Goal: Navigation & Orientation: Find specific page/section

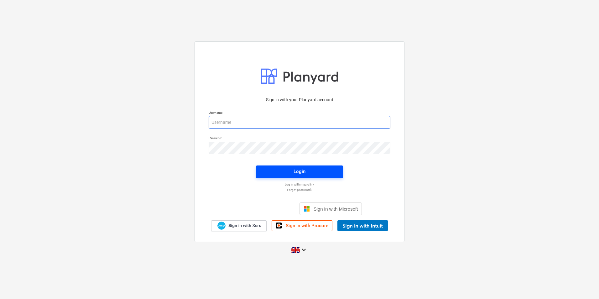
type input "jpbooree@vitrineglazing.com"
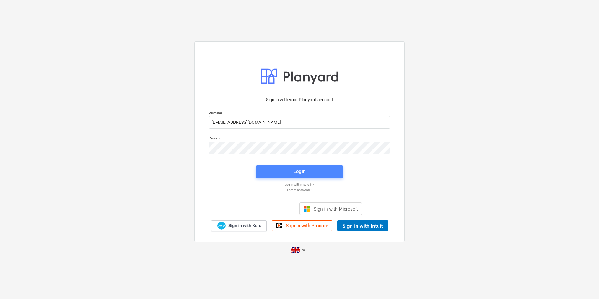
click at [325, 169] on span "Login" at bounding box center [299, 171] width 72 height 8
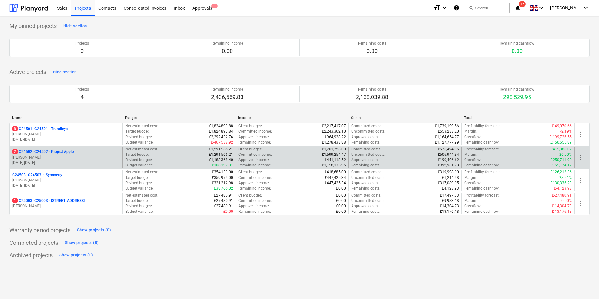
click at [58, 155] on p "[PERSON_NAME]" at bounding box center [66, 157] width 108 height 5
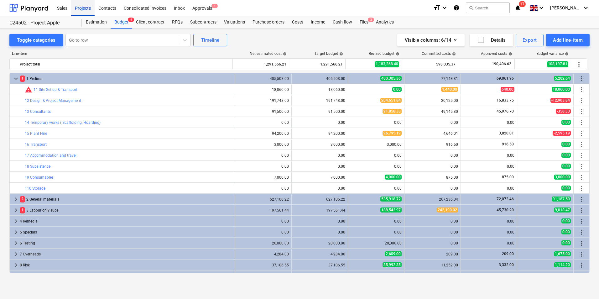
click at [82, 9] on div "Projects" at bounding box center [82, 8] width 23 height 16
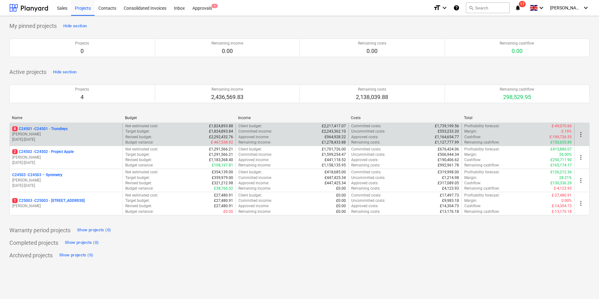
click at [64, 131] on p "8 C24501 - C24501 - Trundleys" at bounding box center [39, 128] width 55 height 5
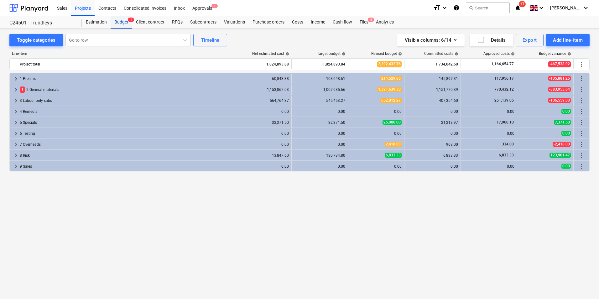
click at [124, 22] on div "Budget 1" at bounding box center [122, 22] width 22 height 13
click at [231, 23] on div "Valuations" at bounding box center [234, 22] width 28 height 13
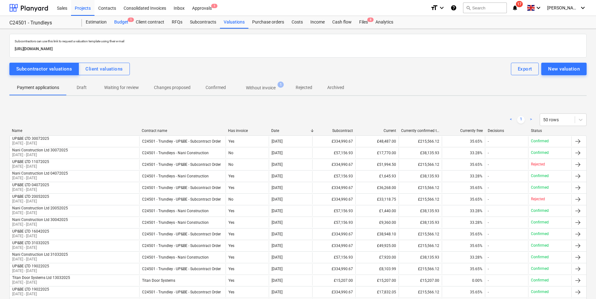
click at [121, 22] on div "Budget 1" at bounding box center [122, 22] width 22 height 13
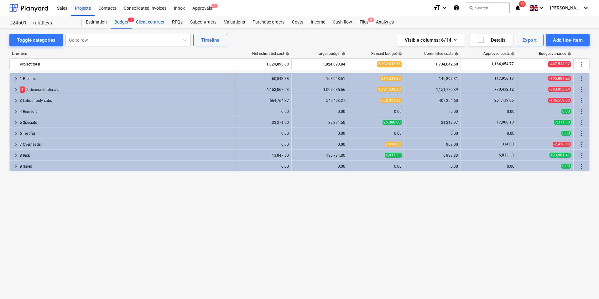
click at [152, 22] on div "Client contract" at bounding box center [150, 22] width 36 height 13
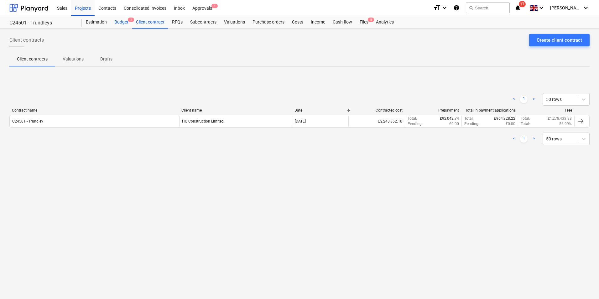
click at [120, 21] on div "Budget 1" at bounding box center [122, 22] width 22 height 13
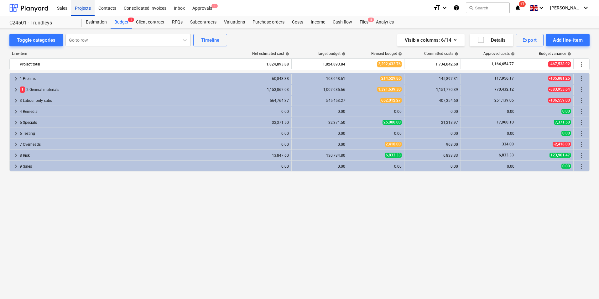
click at [82, 9] on div "Projects" at bounding box center [82, 8] width 23 height 16
